Goal: Task Accomplishment & Management: Complete application form

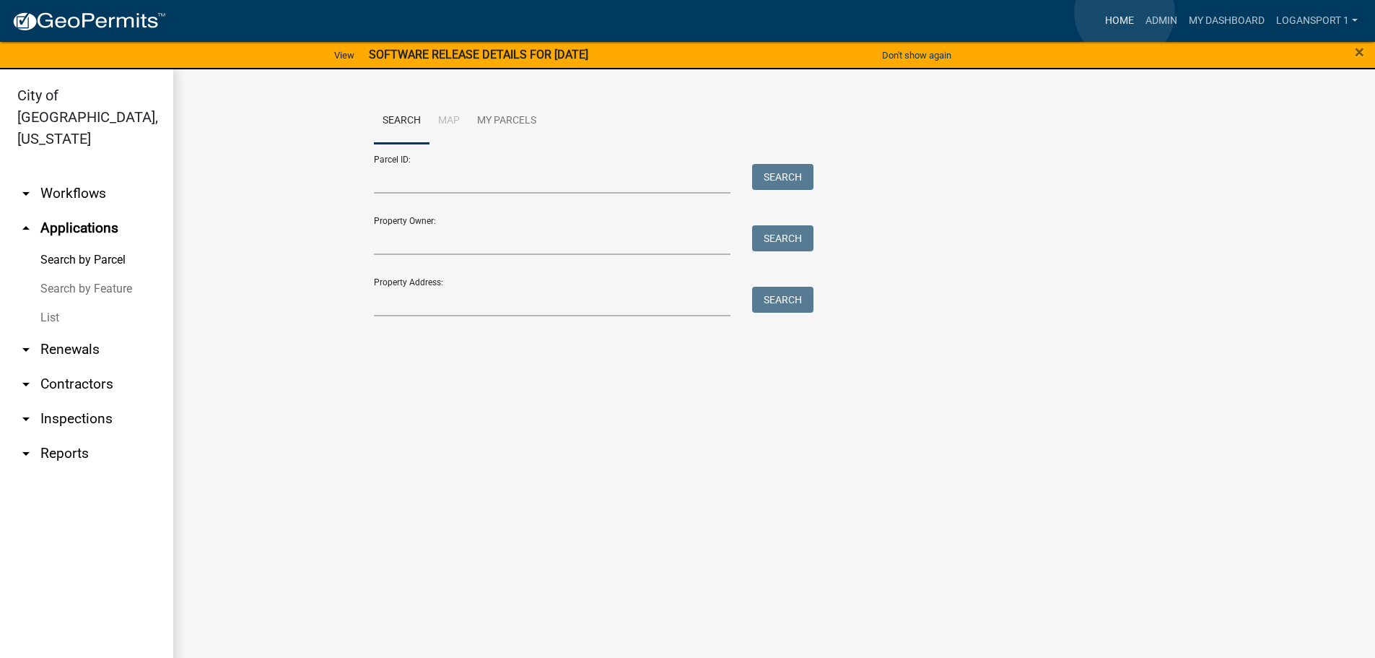
click at [1125, 12] on link "Home" at bounding box center [1120, 20] width 40 height 27
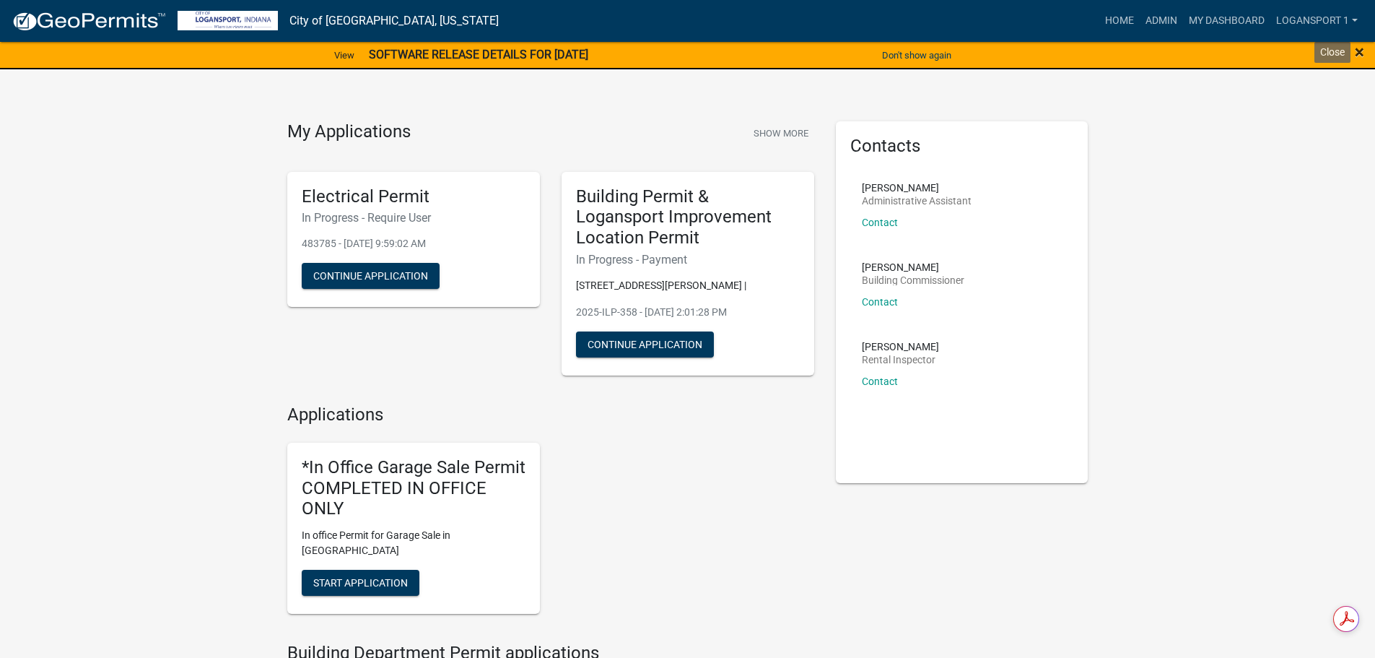
click at [1357, 51] on span "×" at bounding box center [1359, 52] width 9 height 20
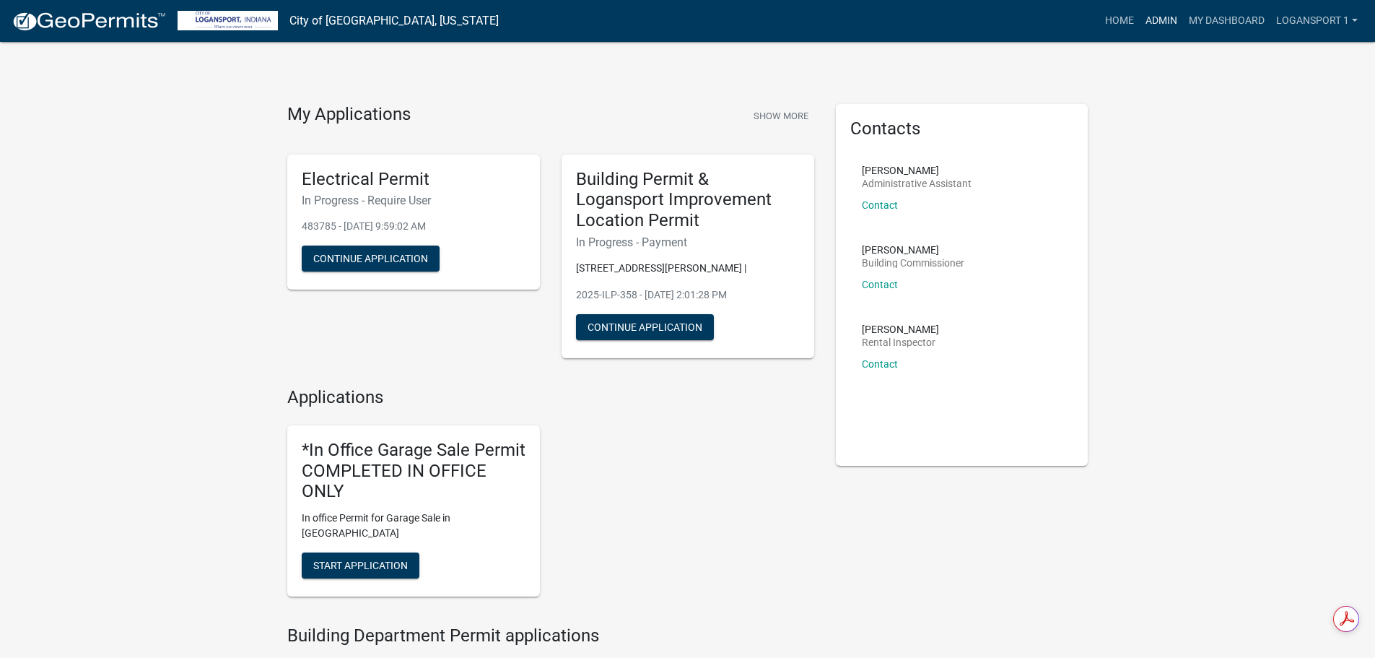
click at [1172, 23] on link "Admin" at bounding box center [1161, 20] width 43 height 27
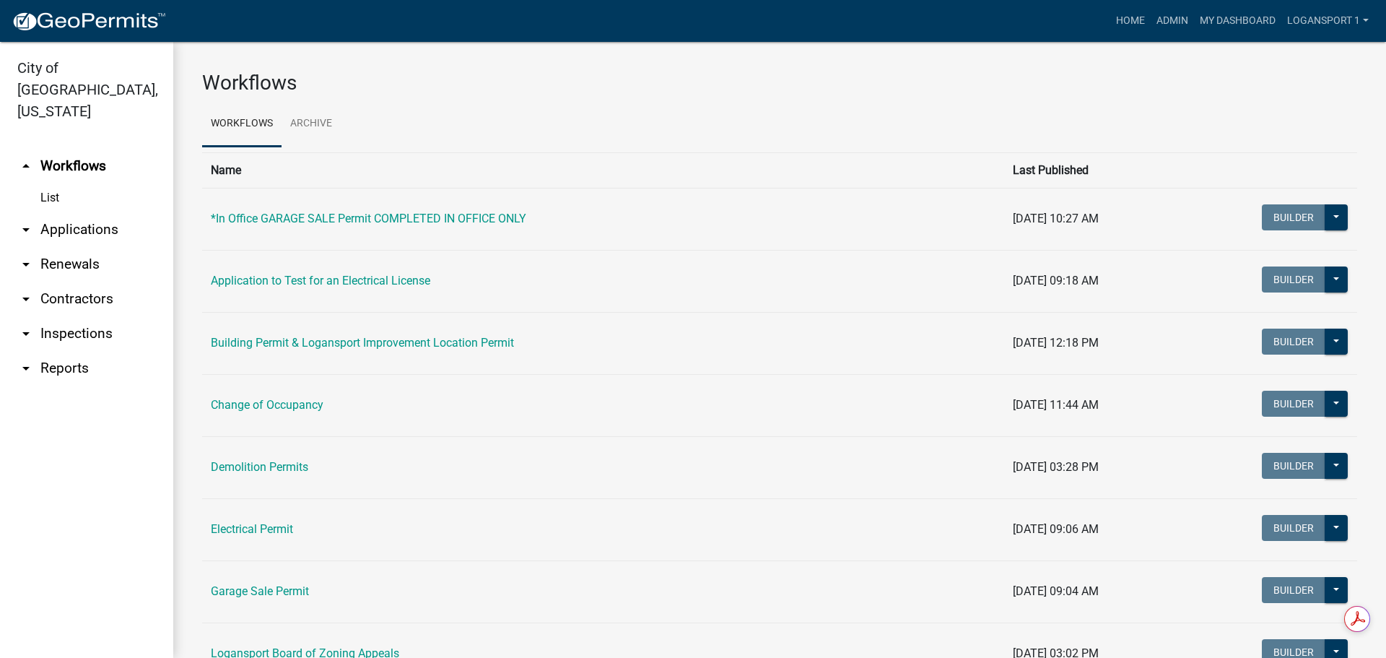
click at [91, 212] on link "arrow_drop_down Applications" at bounding box center [86, 229] width 173 height 35
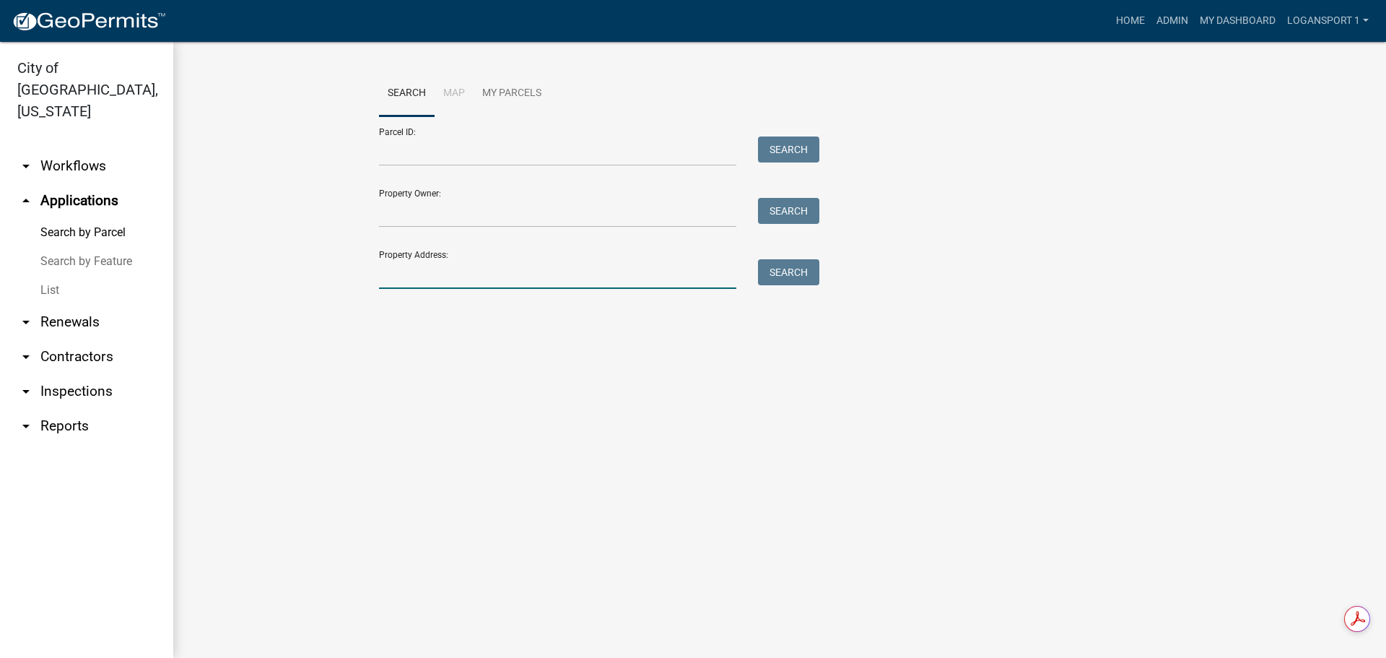
click at [470, 265] on input "Property Address:" at bounding box center [557, 274] width 357 height 30
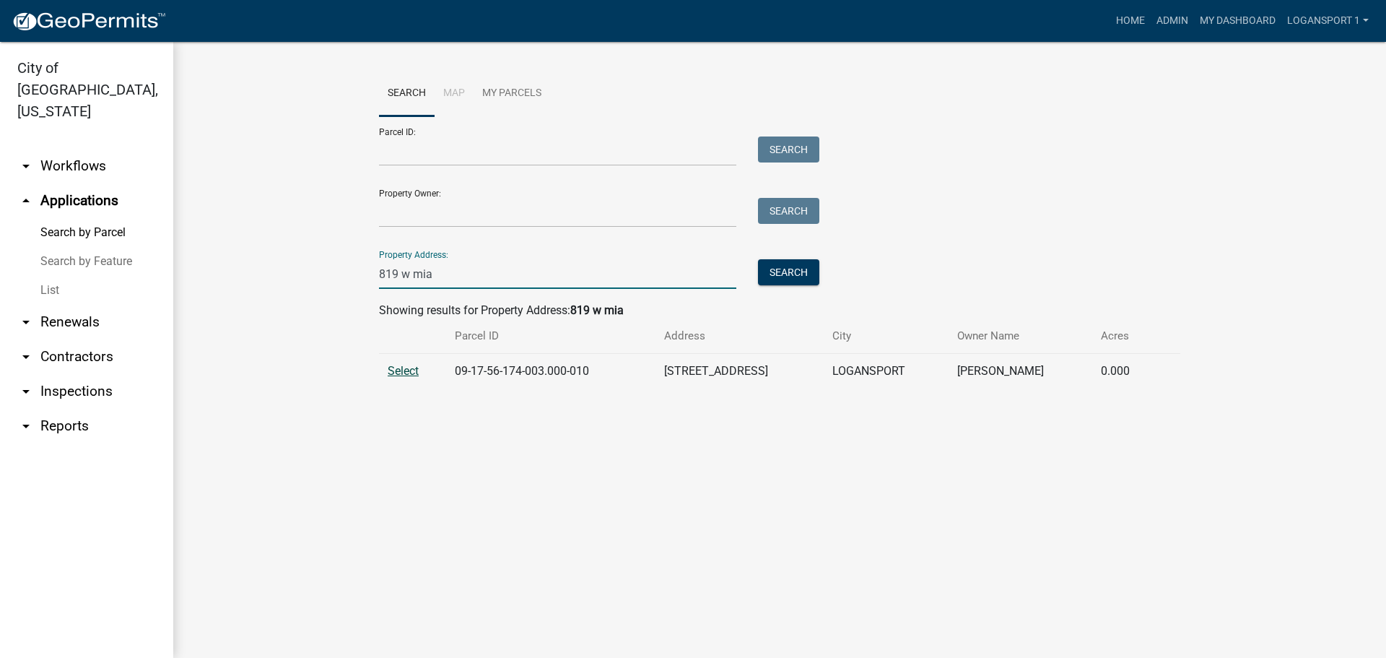
type input "819 w mia"
click at [402, 365] on span "Select" at bounding box center [403, 371] width 31 height 14
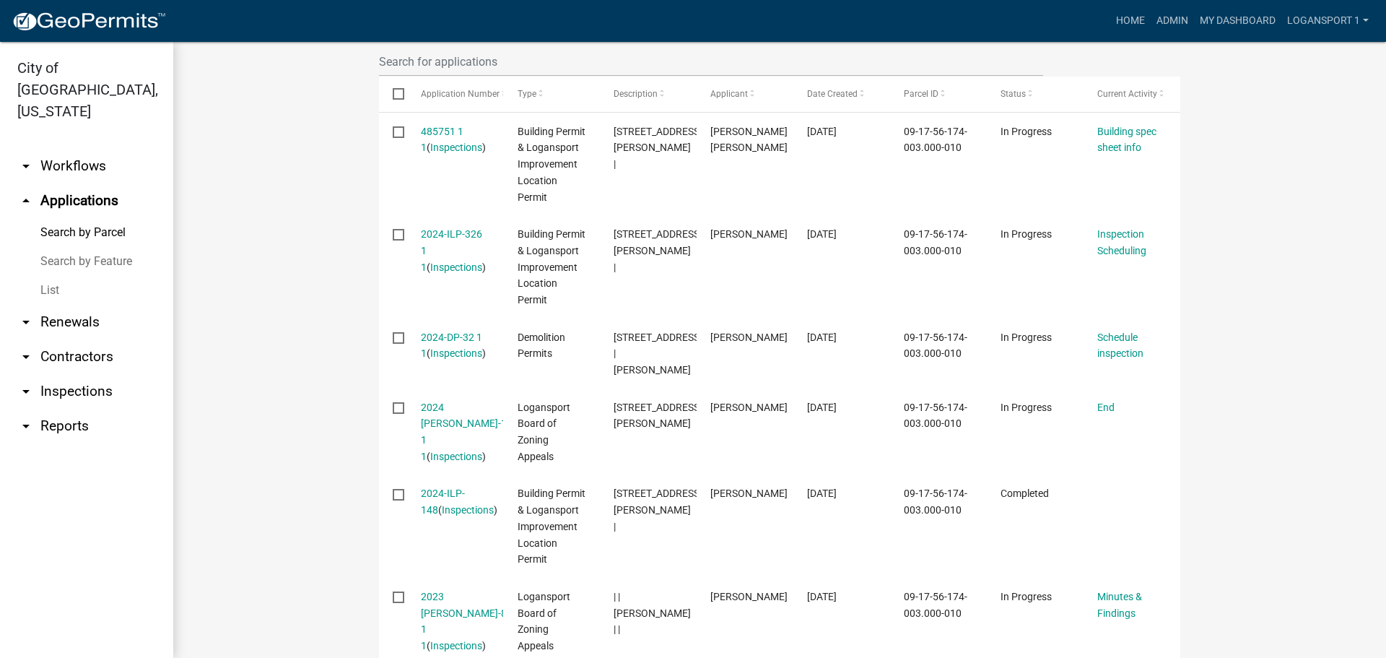
scroll to position [433, 0]
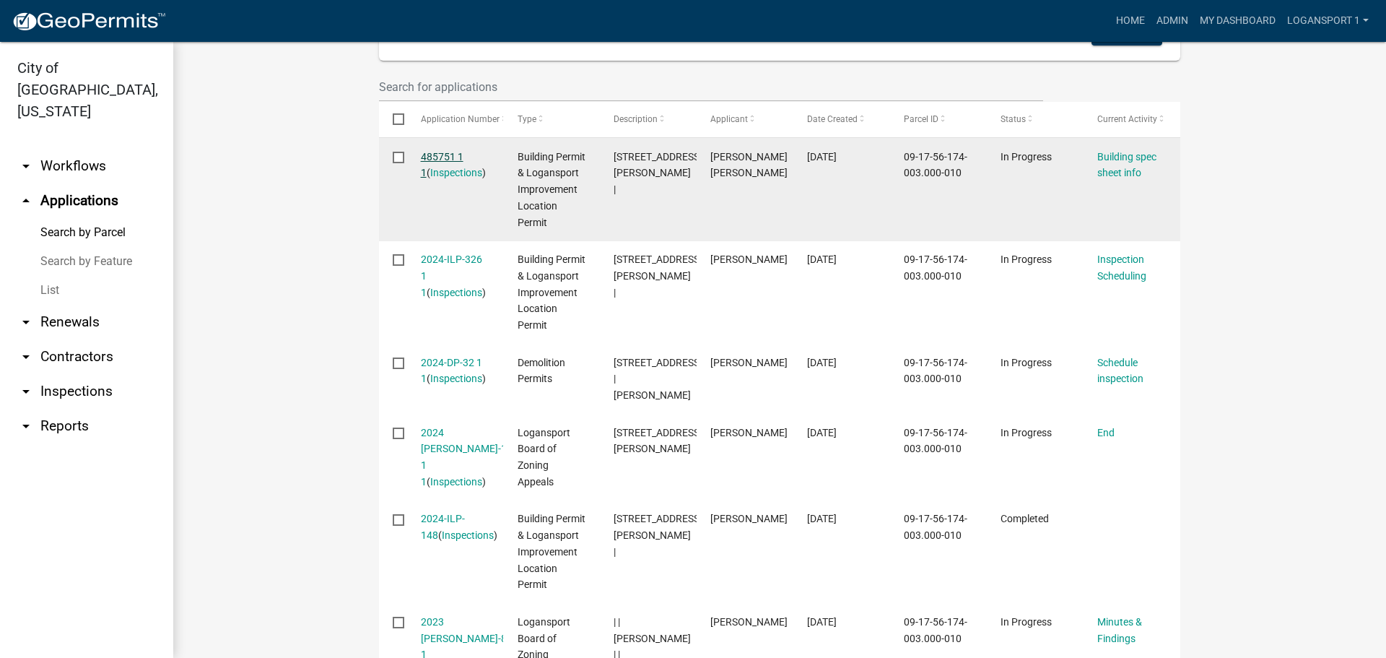
click at [435, 151] on link "485751 1 1" at bounding box center [442, 165] width 43 height 28
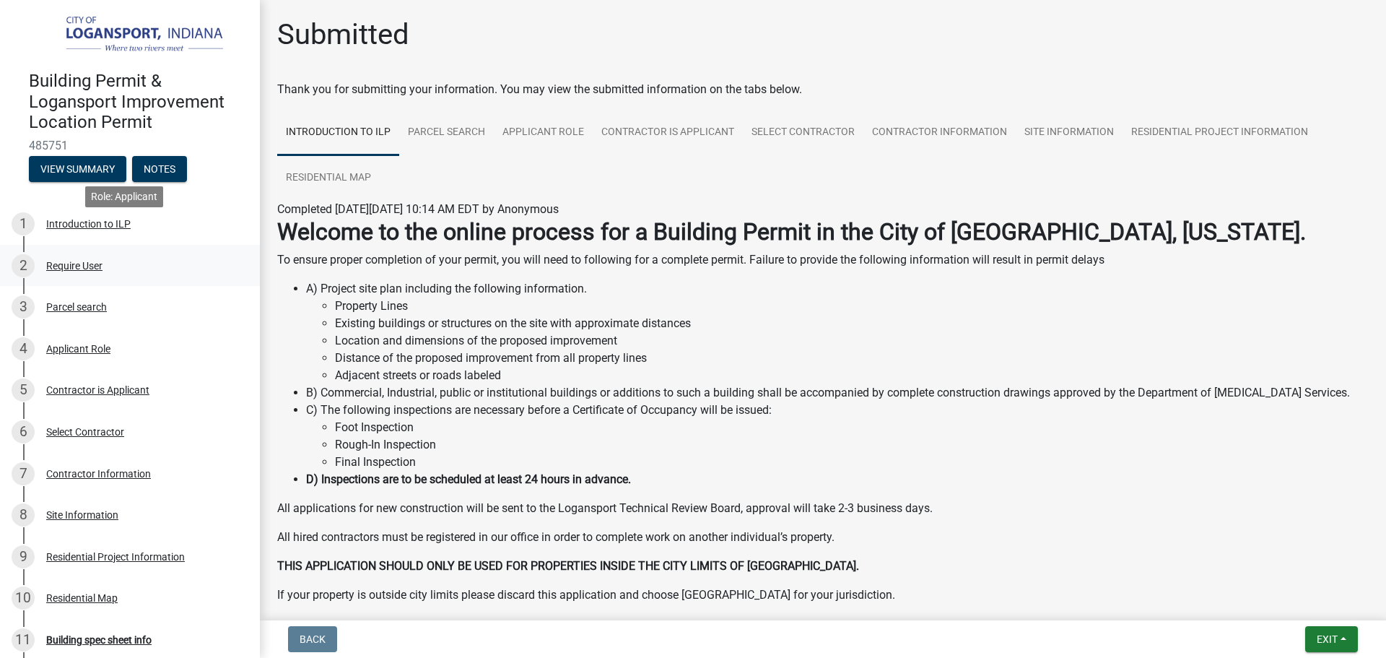
scroll to position [72, 0]
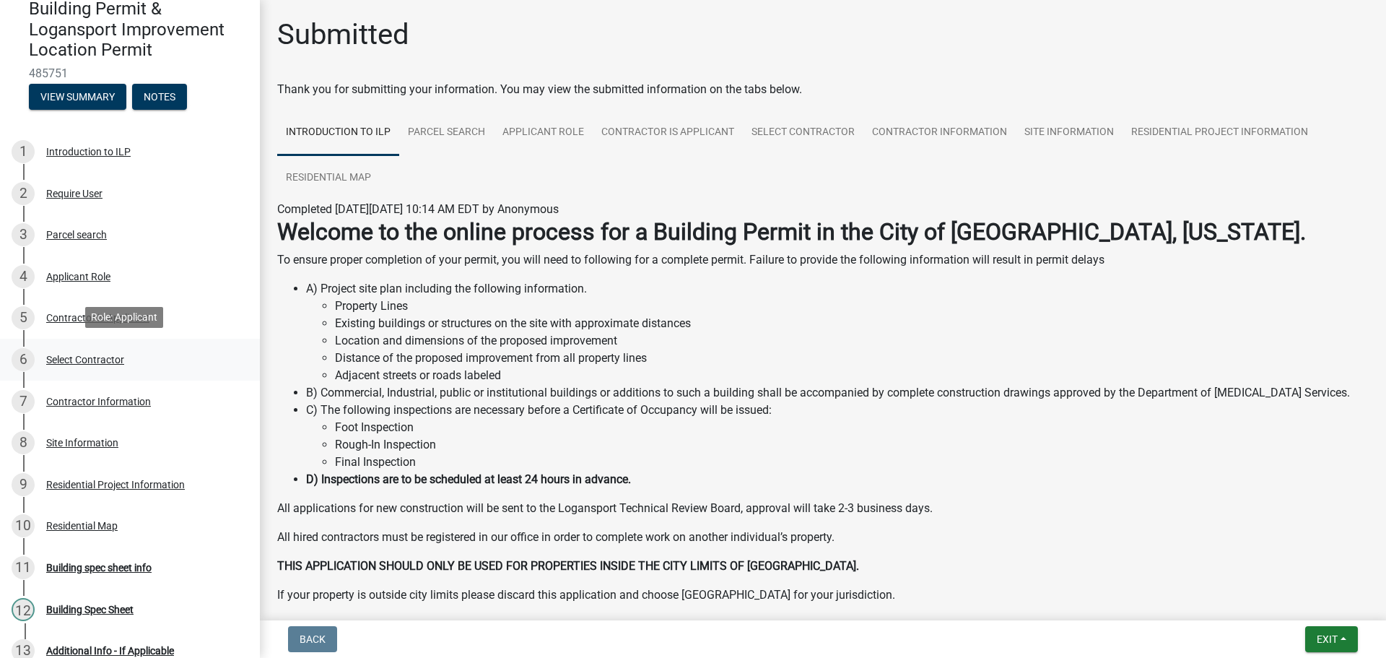
click at [99, 354] on div "Select Contractor" at bounding box center [85, 359] width 78 height 10
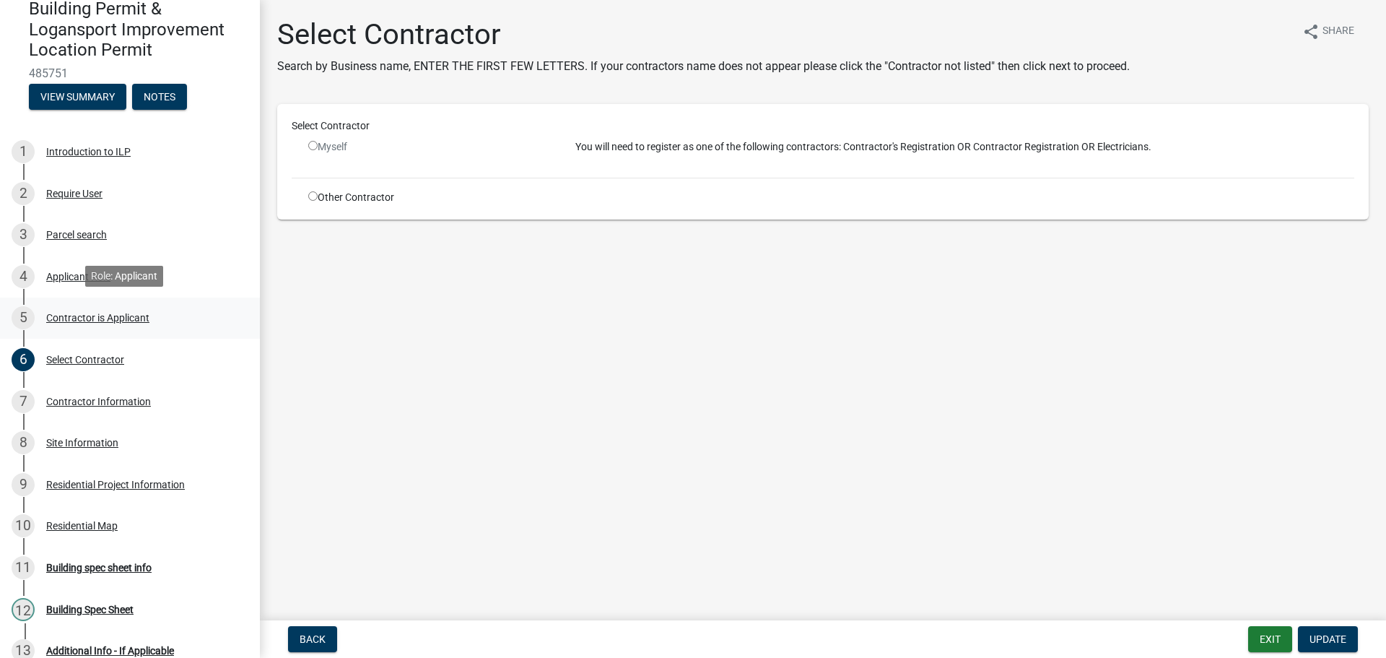
click at [94, 308] on div "5 Contractor is Applicant" at bounding box center [124, 317] width 225 height 23
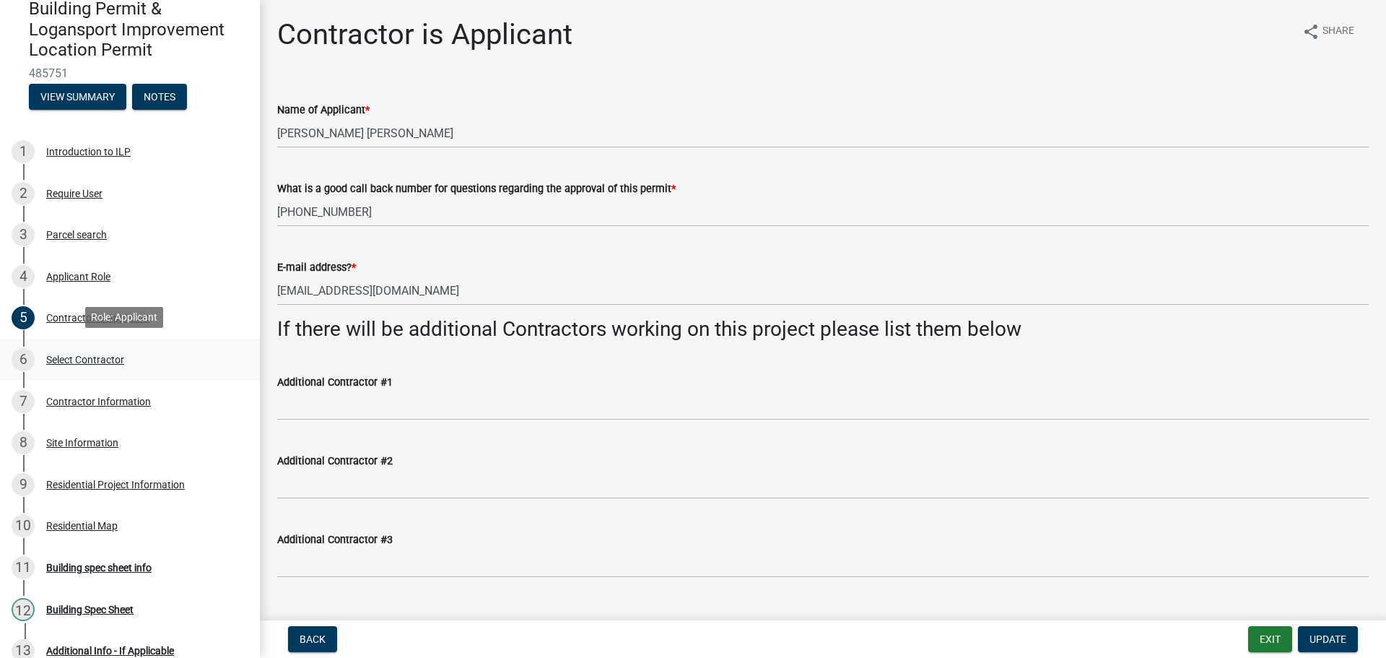
click at [90, 354] on div "Select Contractor" at bounding box center [85, 359] width 78 height 10
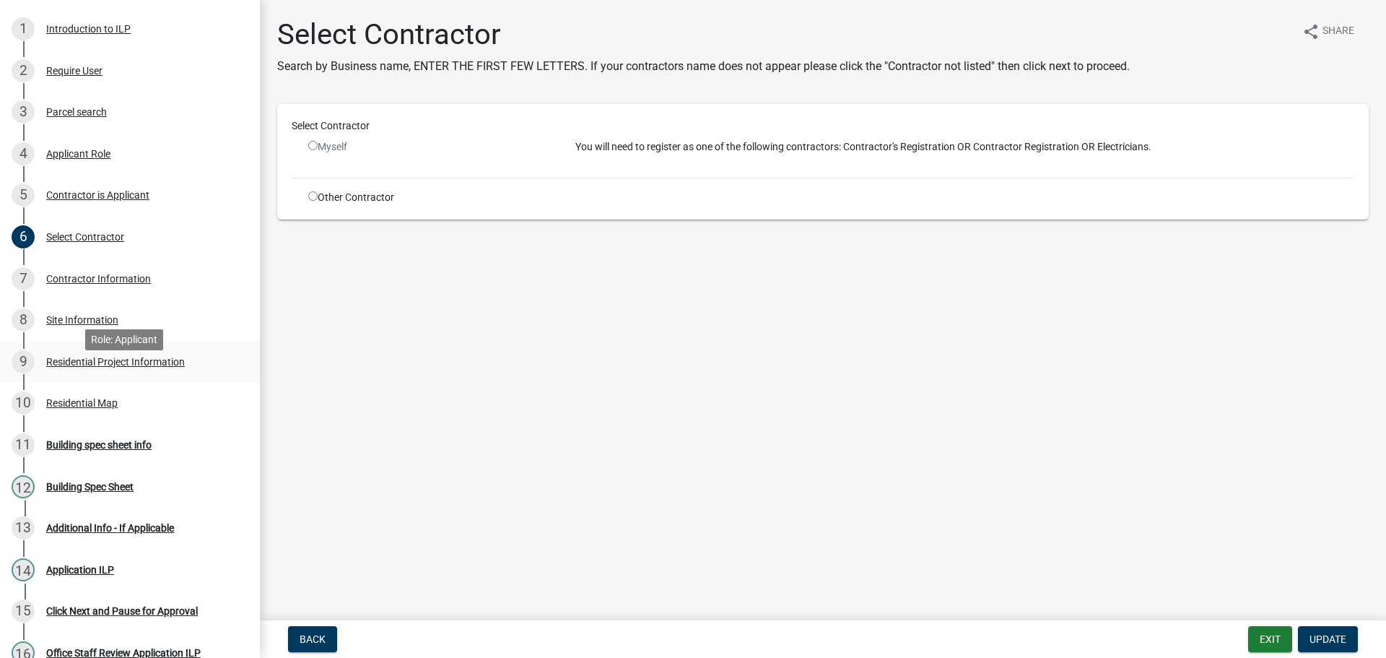
scroll to position [217, 0]
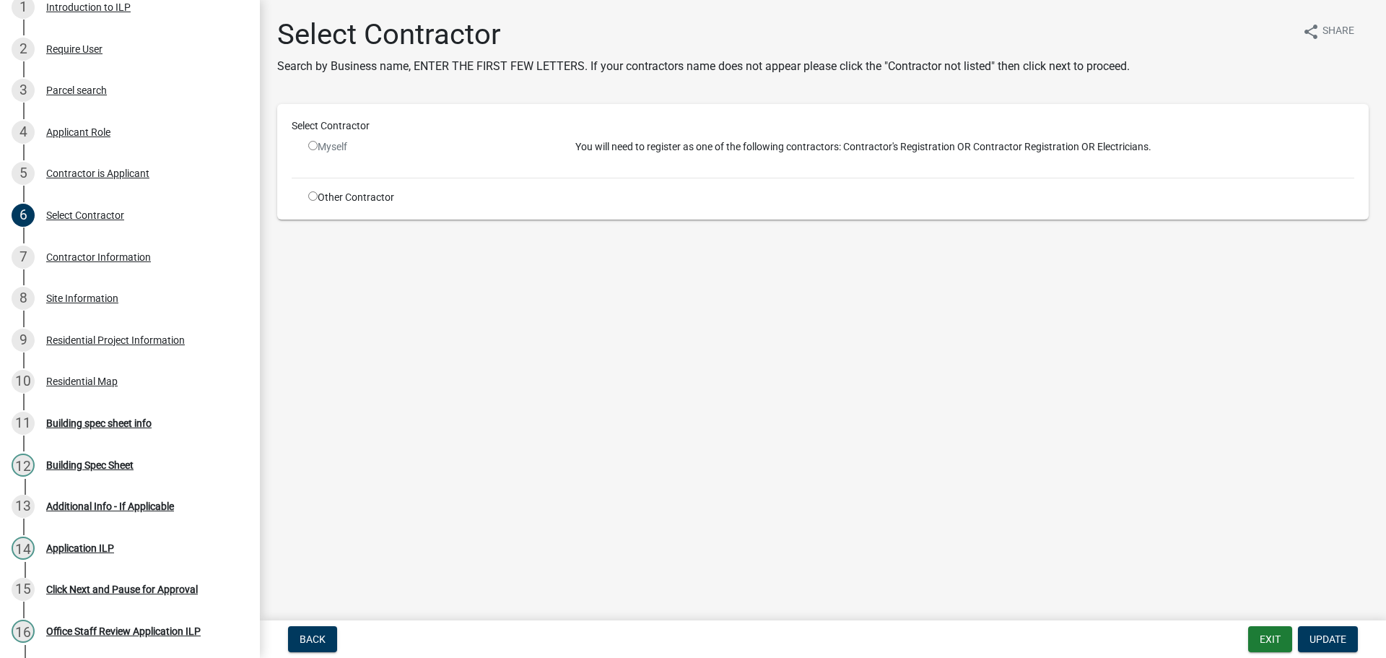
click at [310, 142] on input "radio" at bounding box center [312, 145] width 9 height 9
radio input "false"
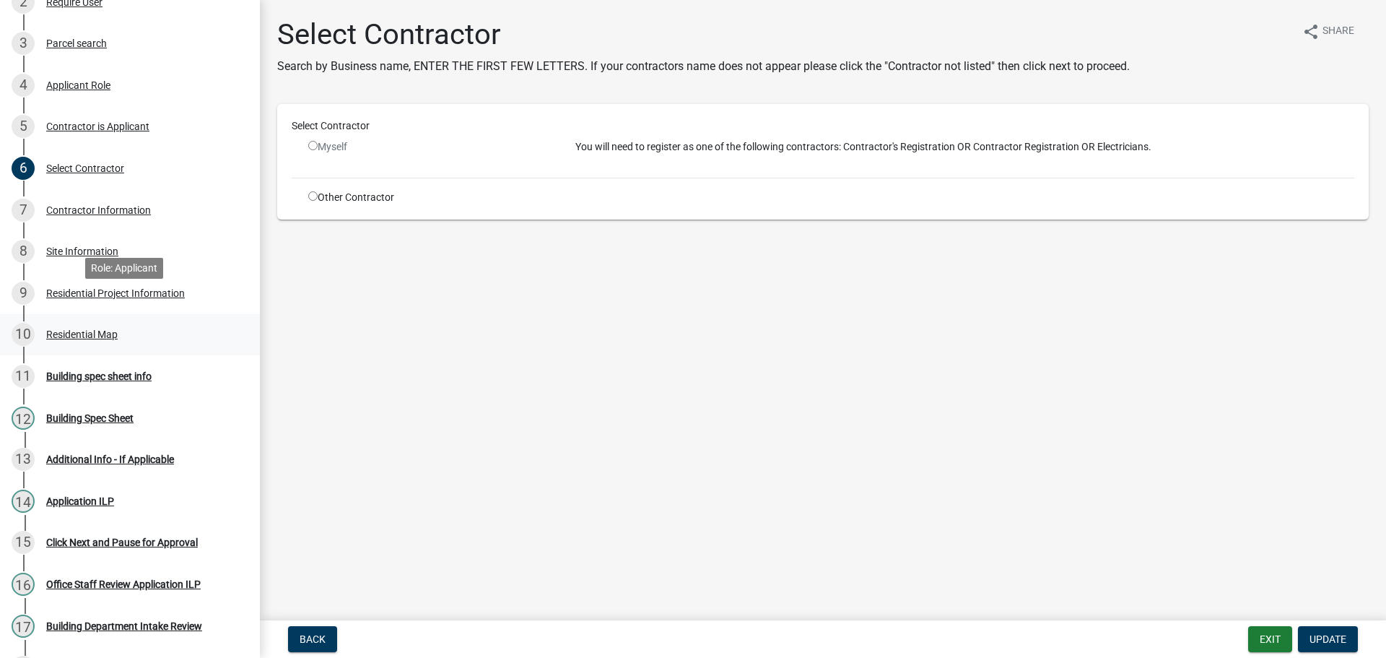
scroll to position [289, 0]
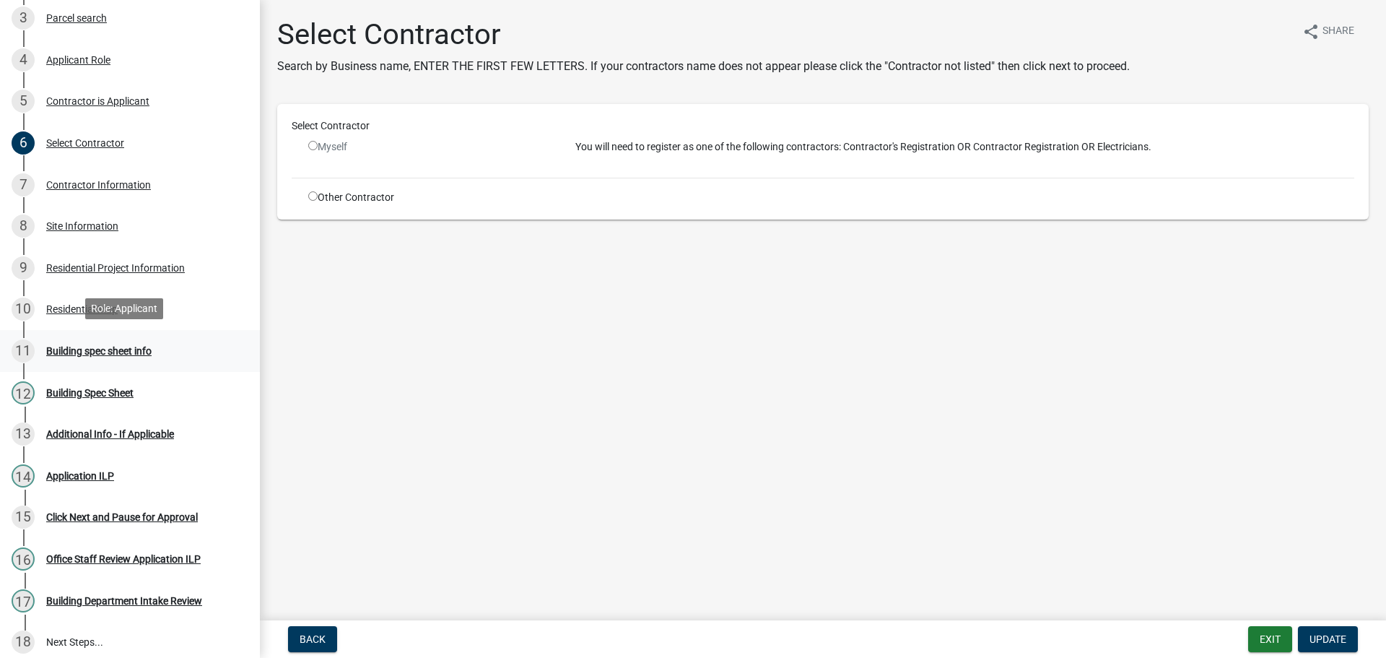
click at [126, 340] on div "11 Building spec sheet info" at bounding box center [124, 350] width 225 height 23
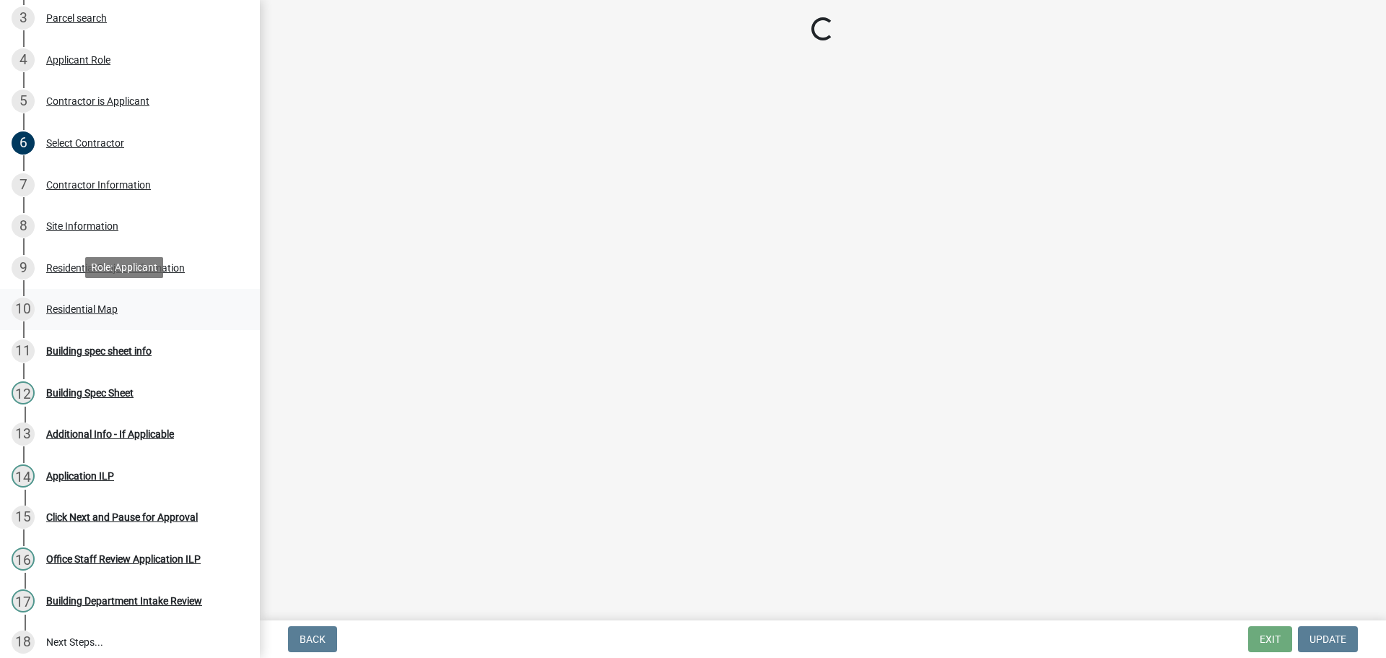
select select "417bb24e-1844-4ca0-8dc2-ce5079639b89"
select select "e97d28e1-61cd-4642-b9d0-25673f5533cd"
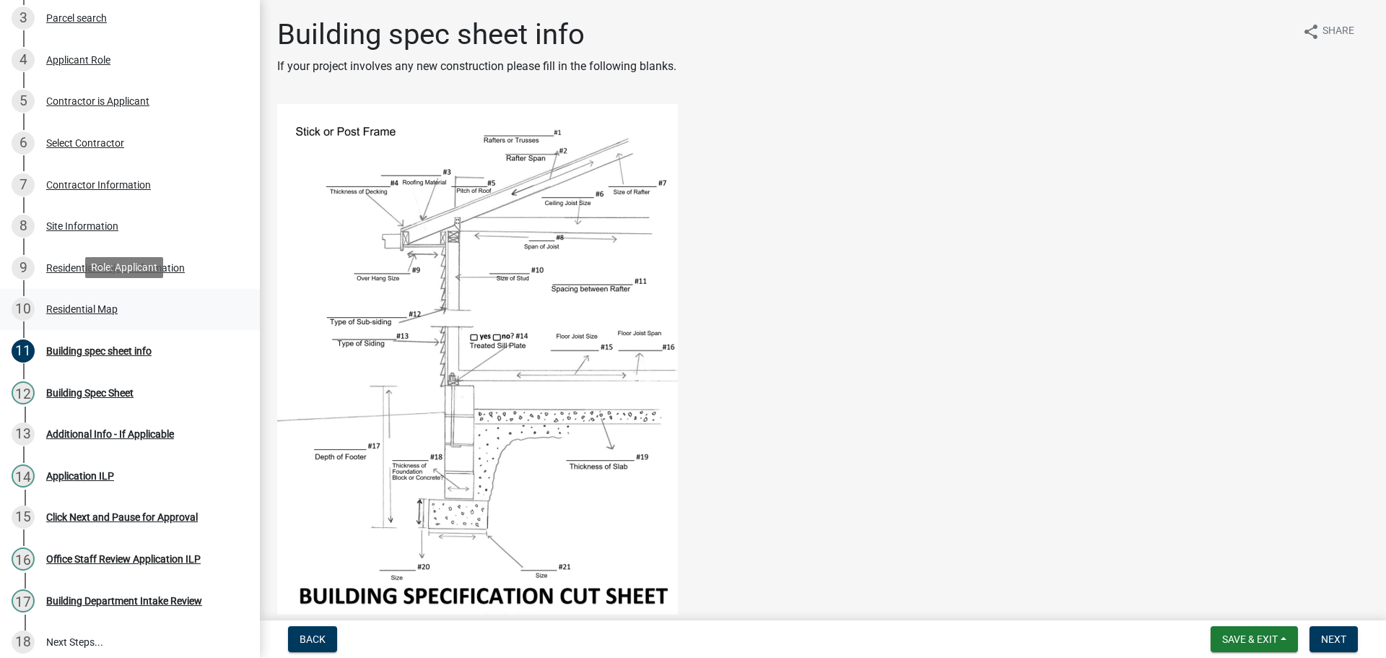
click at [97, 304] on div "Residential Map" at bounding box center [81, 309] width 71 height 10
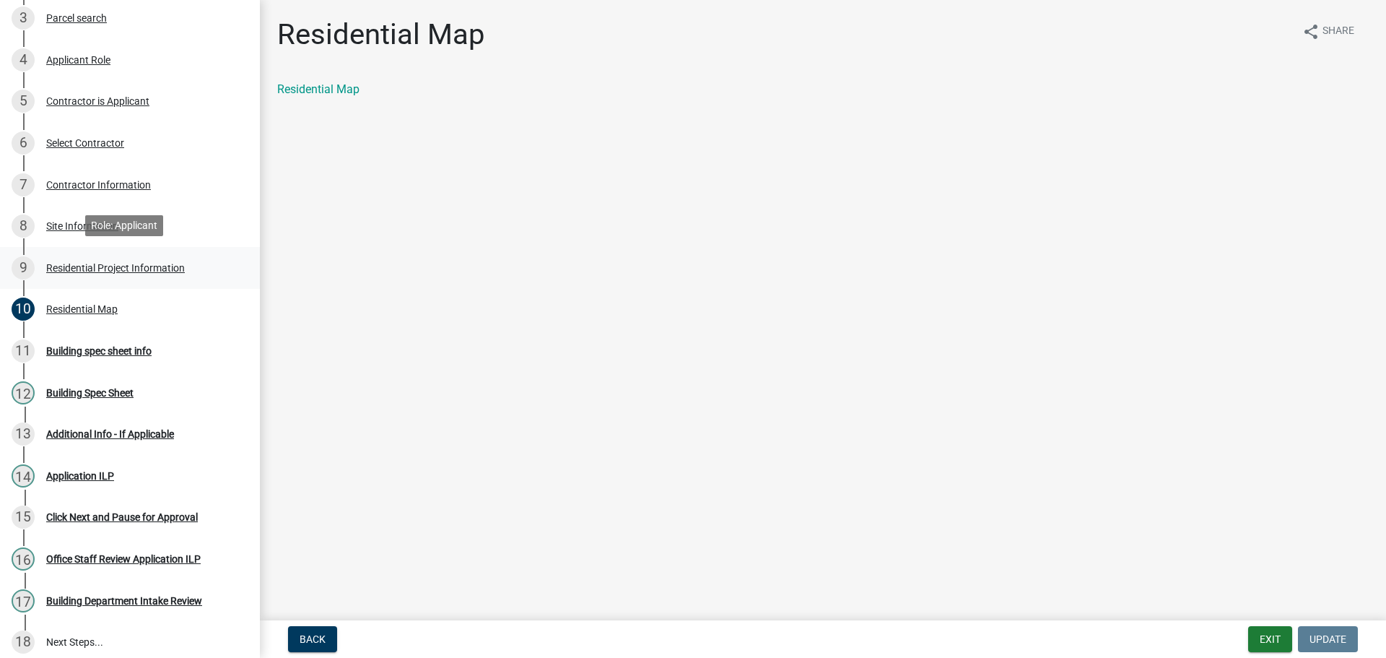
click at [154, 274] on div "9 Residential Project Information" at bounding box center [124, 267] width 225 height 23
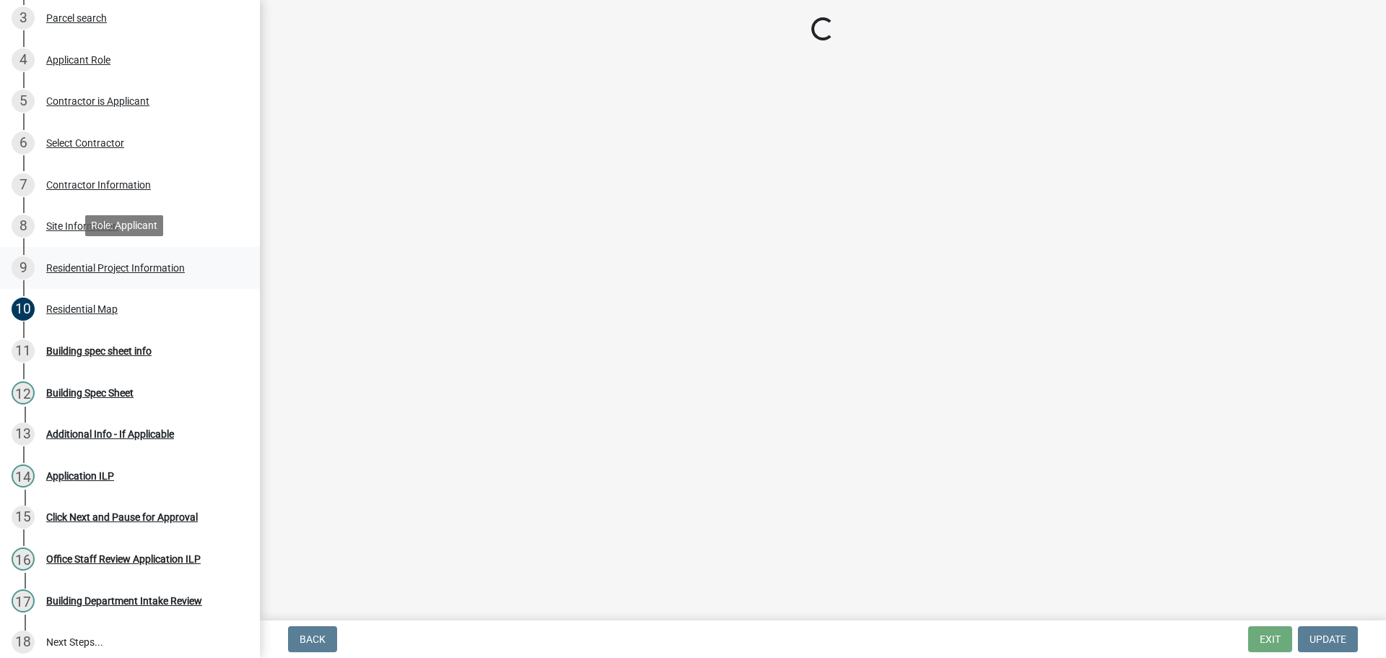
select select "59abff2c-ba26-45a8-b0a1-b870ff6f39ec"
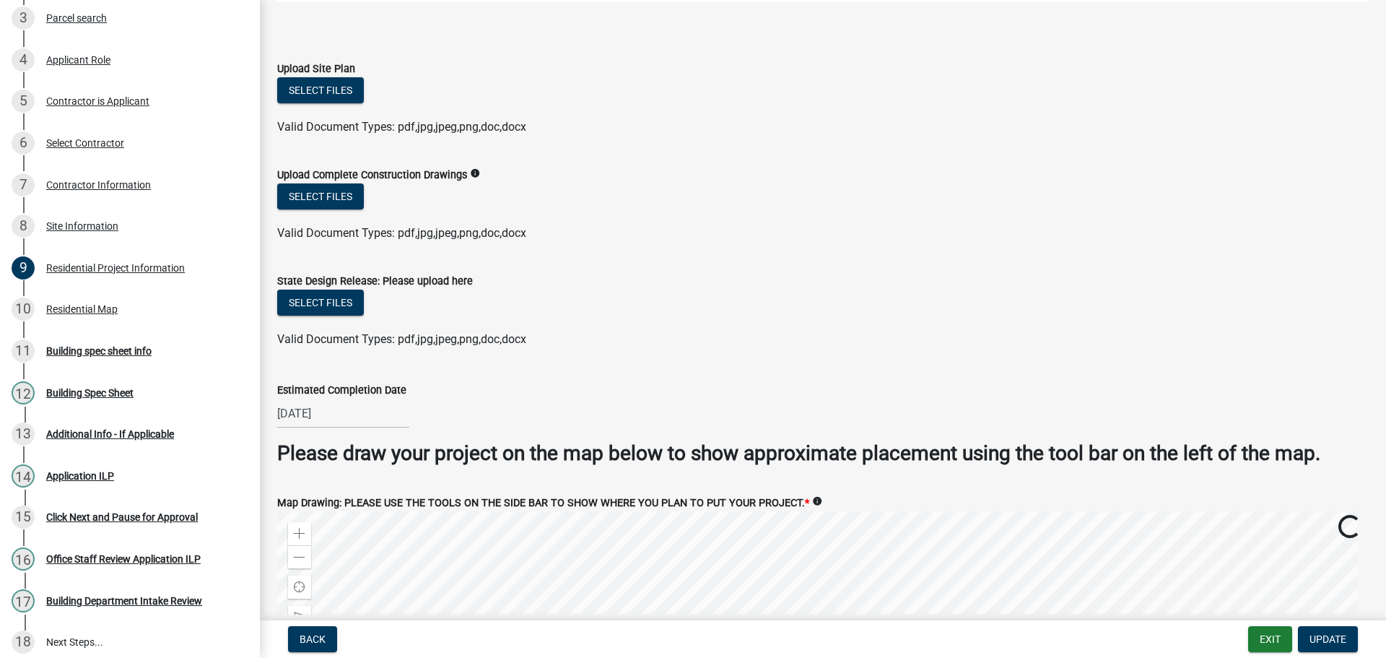
scroll to position [2383, 0]
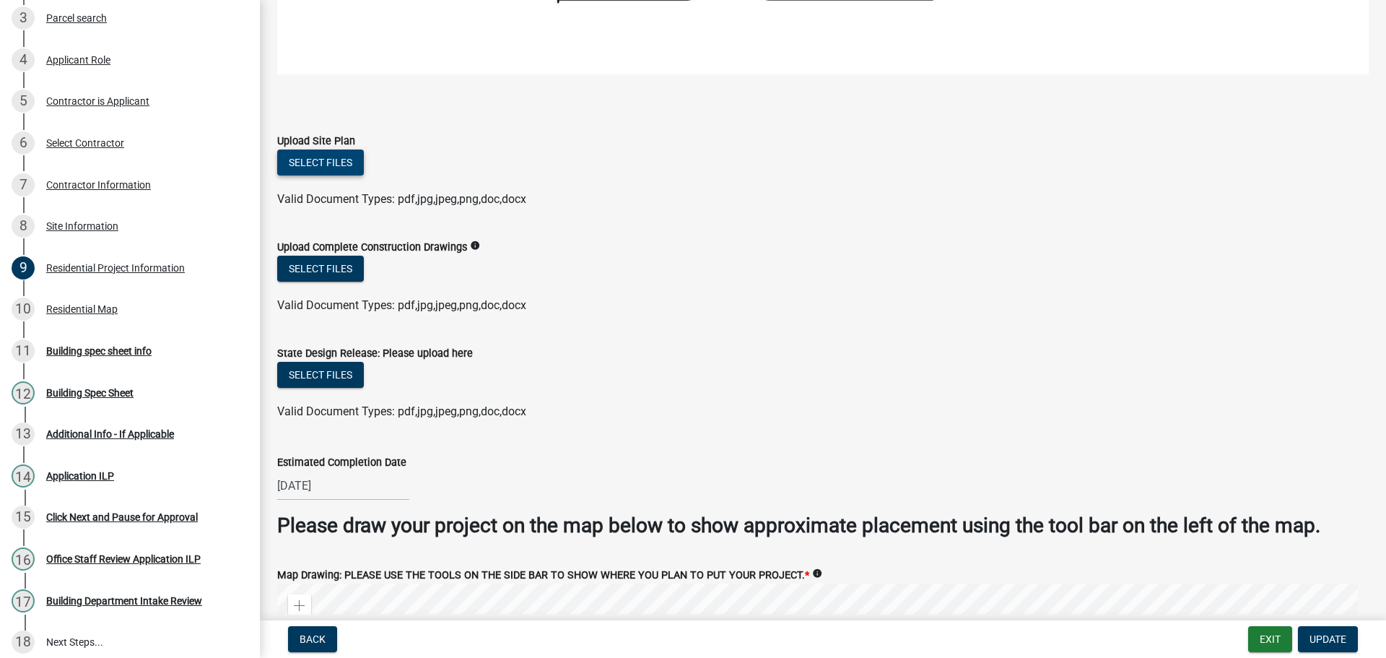
click at [333, 157] on button "Select files" at bounding box center [320, 162] width 87 height 26
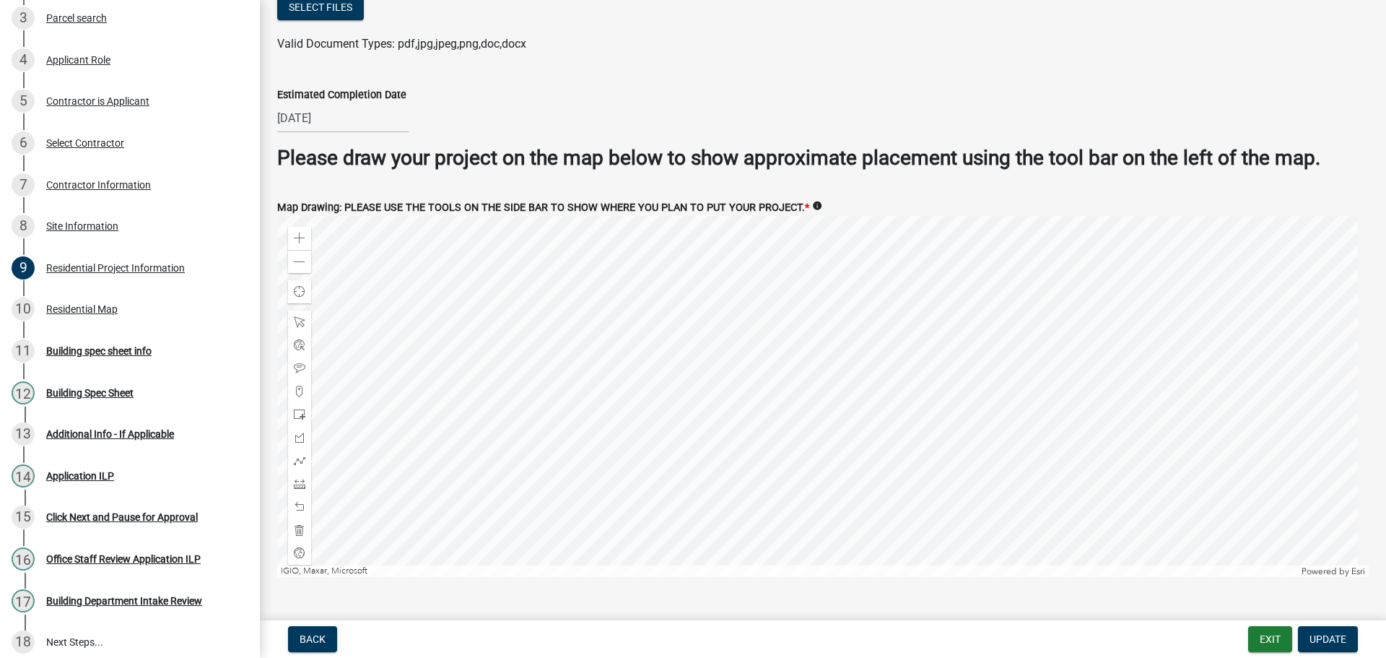
scroll to position [2829, 0]
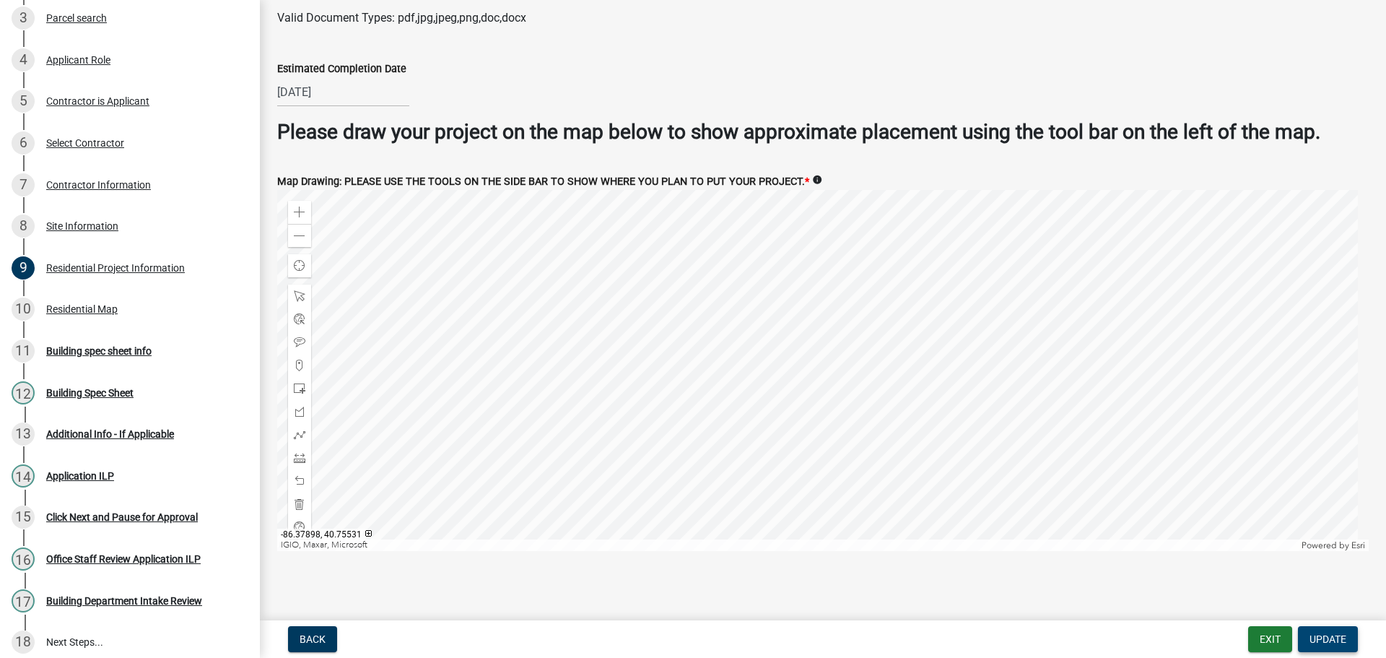
click at [1312, 637] on span "Update" at bounding box center [1328, 639] width 37 height 12
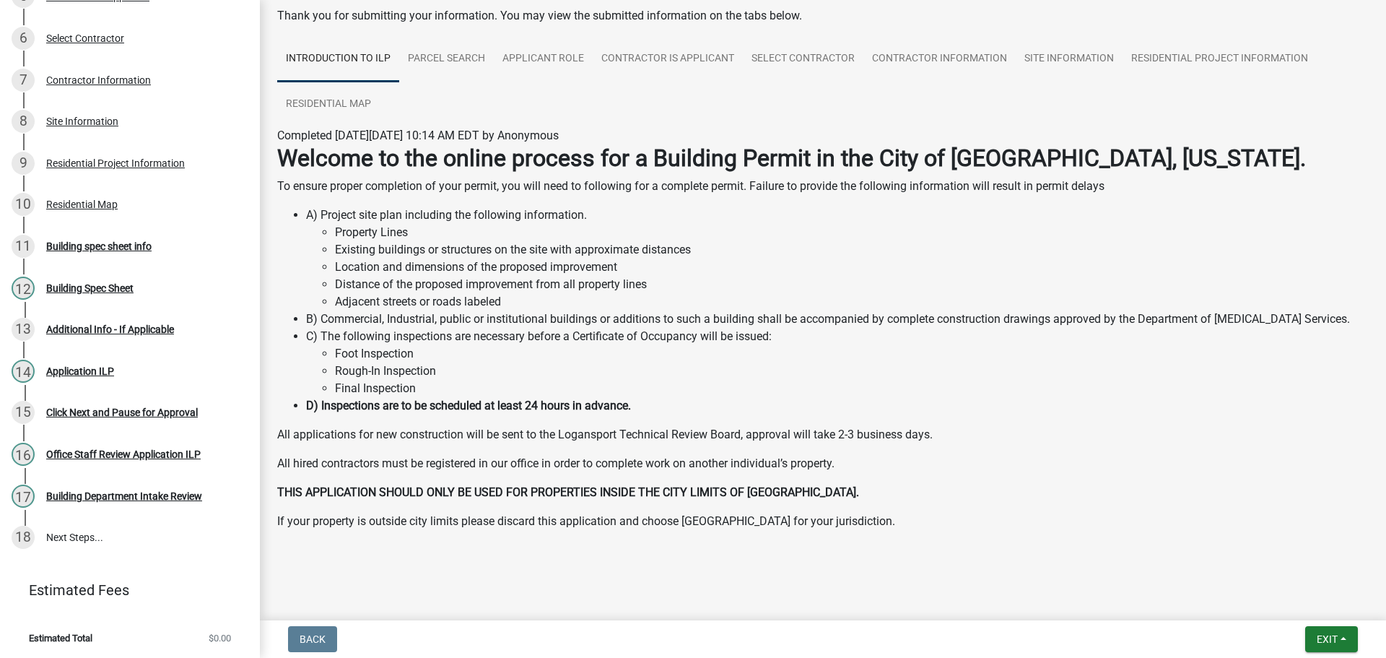
scroll to position [74, 0]
click at [1334, 634] on span "Exit" at bounding box center [1327, 639] width 21 height 12
click at [1318, 607] on button "Save & Exit" at bounding box center [1301, 601] width 116 height 35
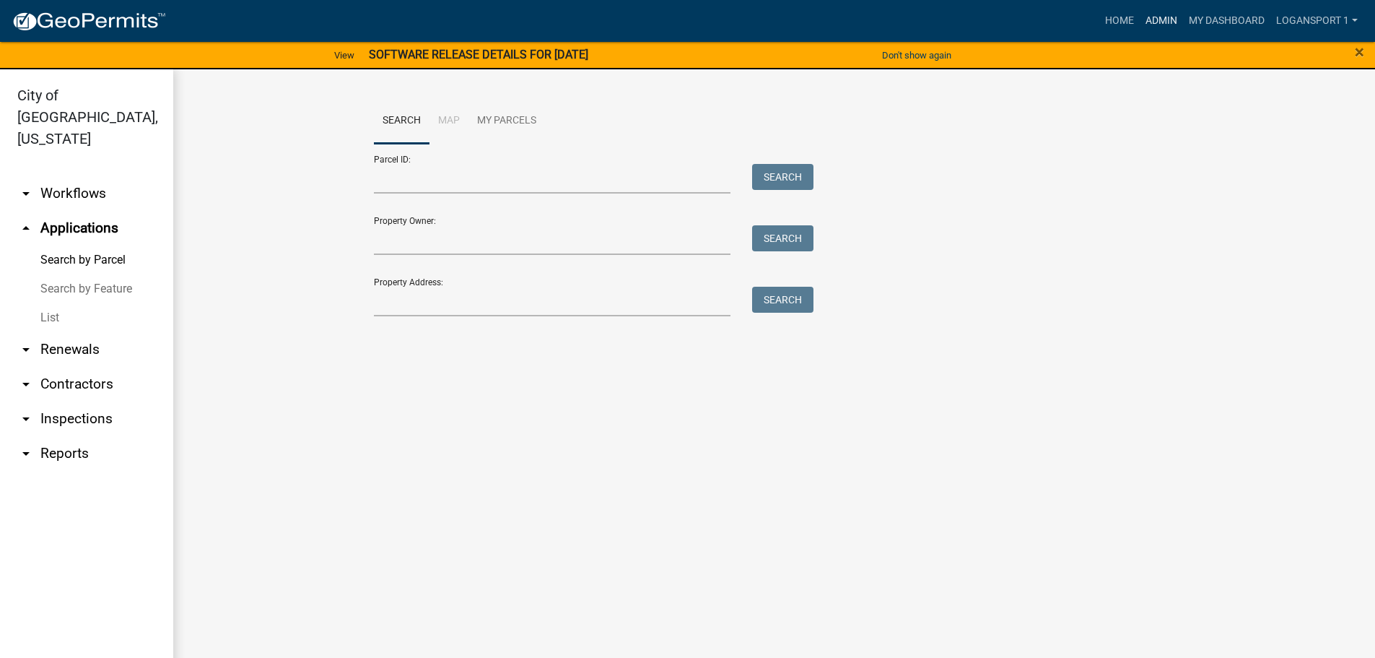
click at [1154, 17] on link "Admin" at bounding box center [1161, 20] width 43 height 27
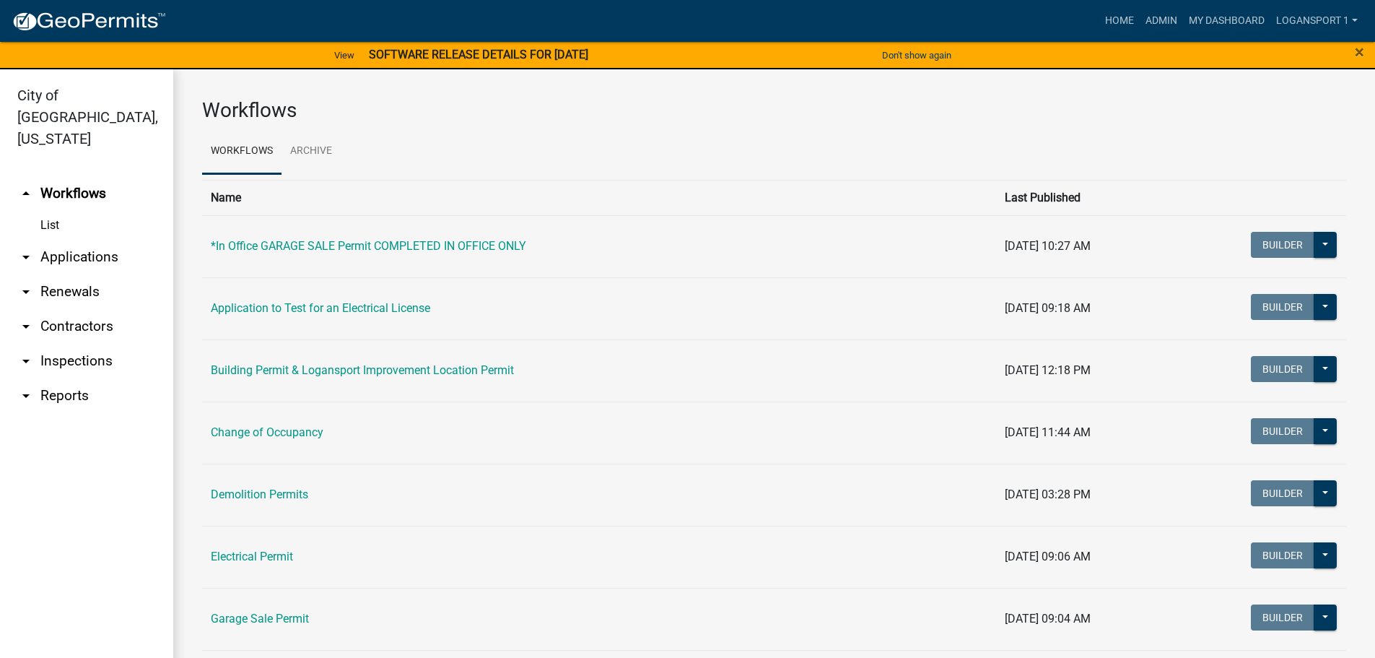
click at [63, 283] on link "arrow_drop_down Renewals" at bounding box center [86, 291] width 173 height 35
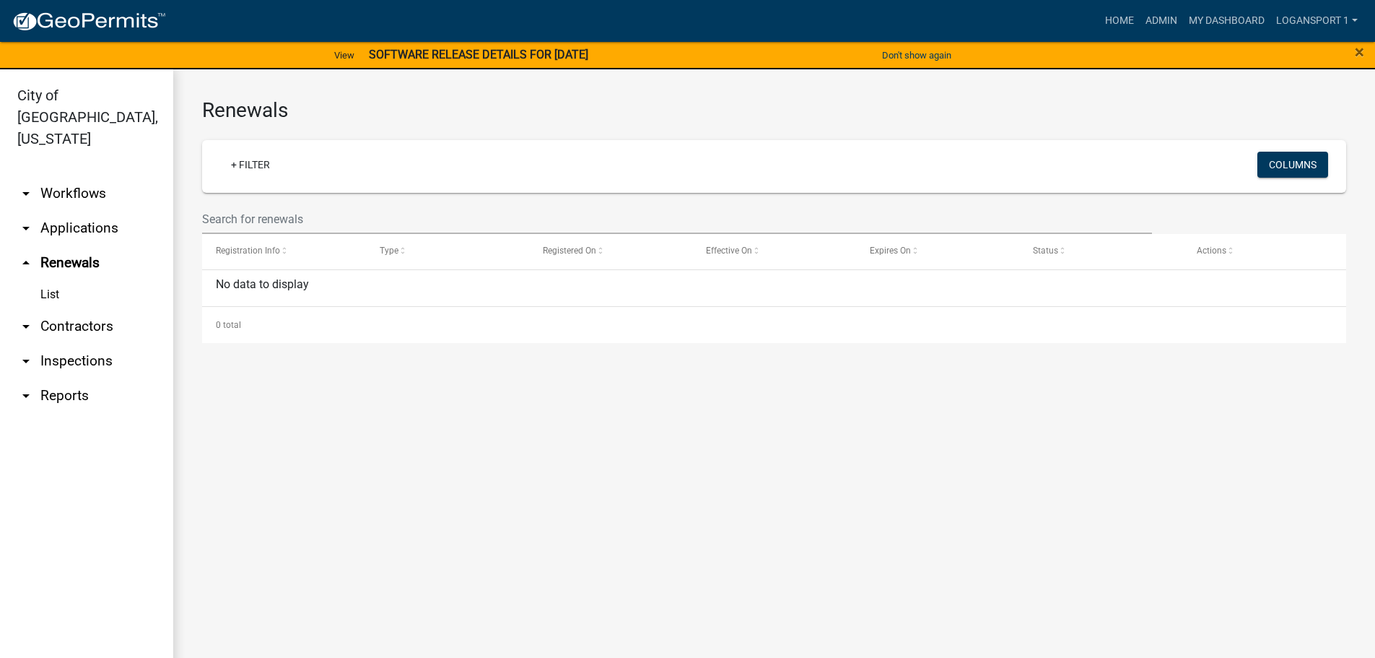
click at [71, 309] on link "arrow_drop_down Contractors" at bounding box center [86, 326] width 173 height 35
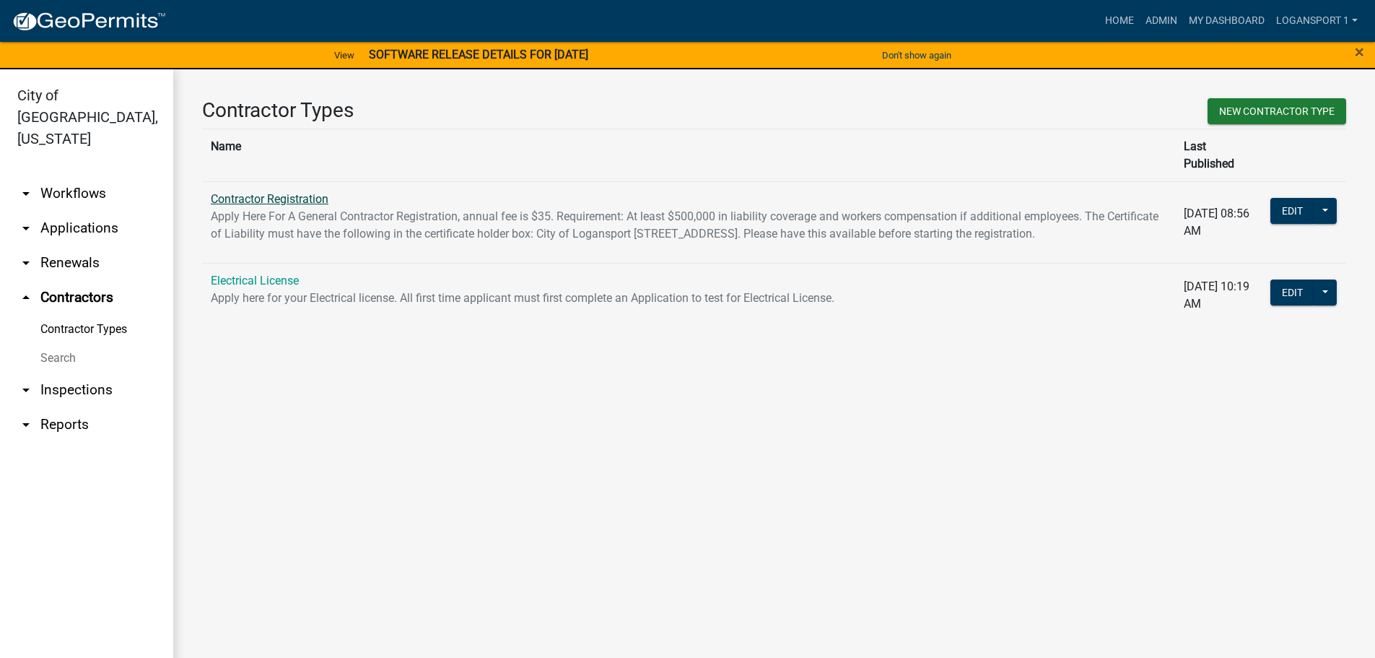
click at [312, 192] on link "Contractor Registration" at bounding box center [270, 199] width 118 height 14
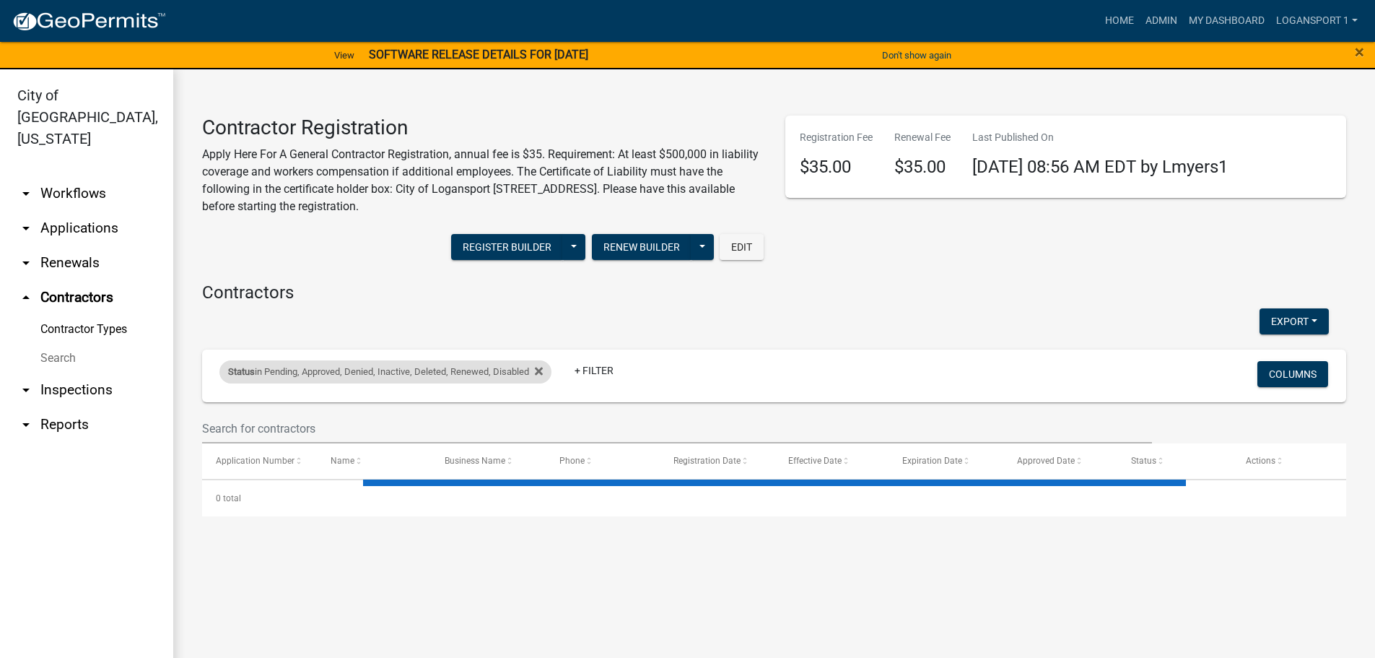
select select "3: 100"
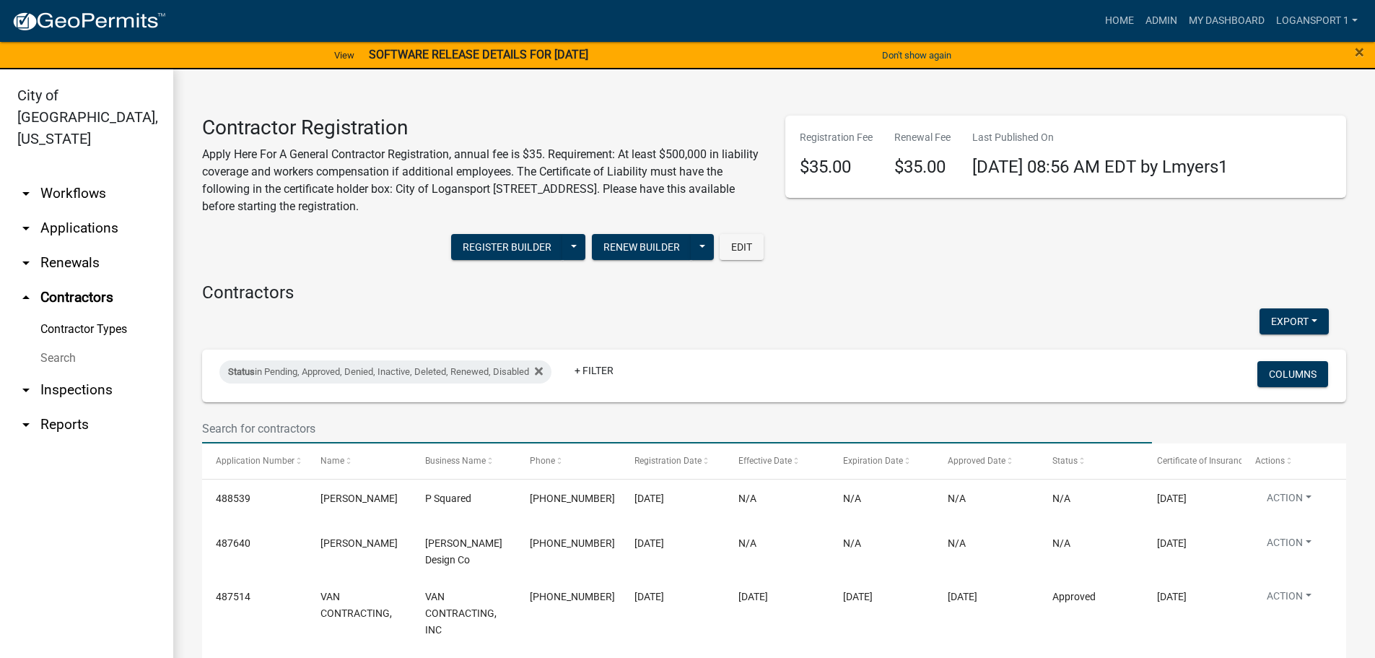
click at [527, 416] on input "text" at bounding box center [677, 429] width 950 height 30
type input "sala"
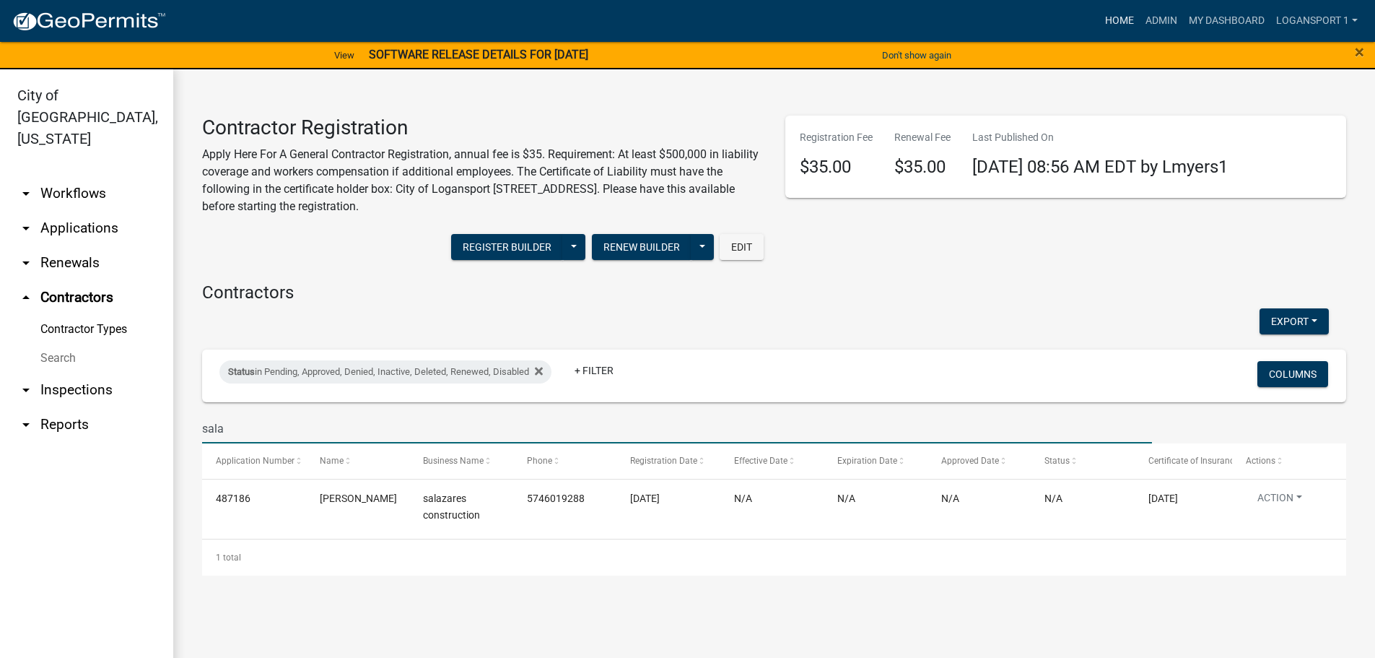
click at [1122, 25] on link "Home" at bounding box center [1120, 20] width 40 height 27
